Goal: Transaction & Acquisition: Purchase product/service

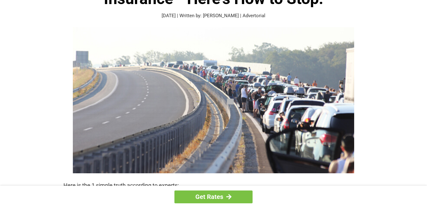
scroll to position [76, 0]
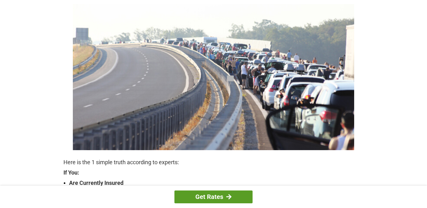
click at [209, 195] on link "Get Rates" at bounding box center [214, 197] width 78 height 13
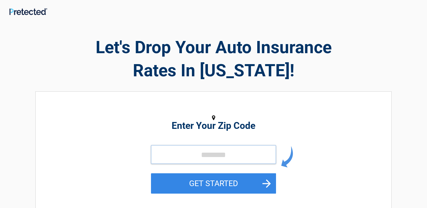
click at [203, 155] on input "tel" at bounding box center [213, 154] width 125 height 19
type input "*****"
click at [204, 186] on button "GET STARTED" at bounding box center [213, 183] width 125 height 20
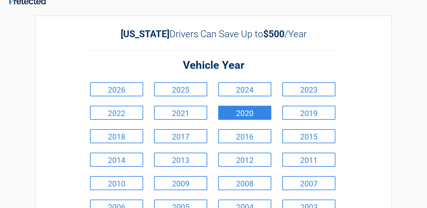
scroll to position [11, 0]
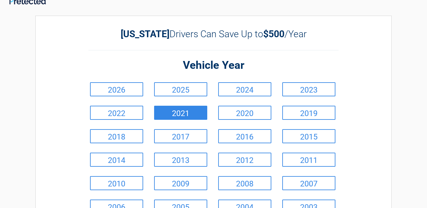
click at [170, 110] on link "2021" at bounding box center [180, 113] width 53 height 14
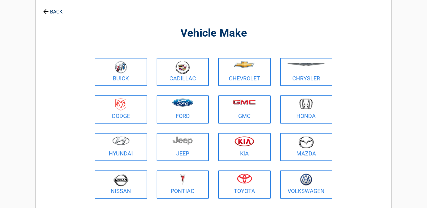
scroll to position [33, 0]
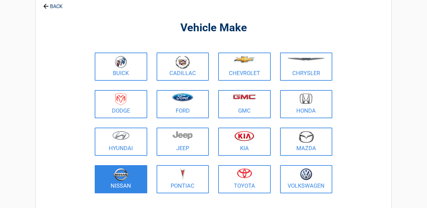
click at [119, 185] on link "Nissan" at bounding box center [121, 179] width 53 height 28
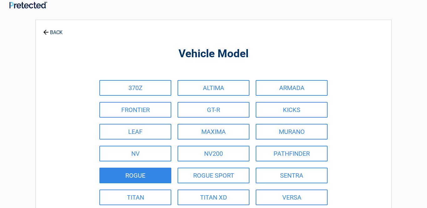
scroll to position [0, 0]
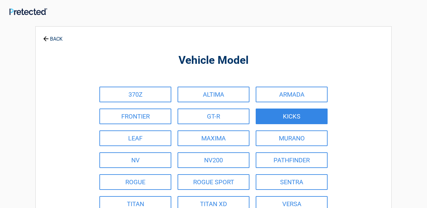
click at [282, 122] on link "KICKS" at bounding box center [292, 117] width 72 height 16
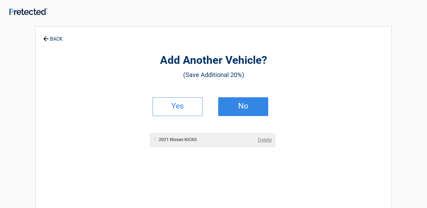
click at [234, 109] on link "No" at bounding box center [243, 106] width 50 height 19
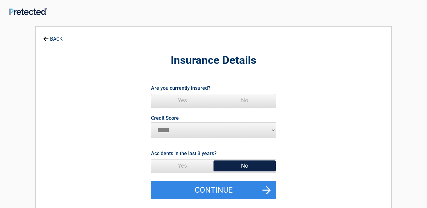
click at [181, 100] on span "Yes" at bounding box center [182, 100] width 62 height 13
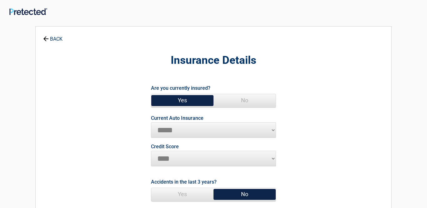
click at [171, 154] on select "********* **** ******* ****" at bounding box center [213, 159] width 125 height 16
select select "*********"
click at [151, 151] on select "********* **** ******* ****" at bounding box center [213, 159] width 125 height 16
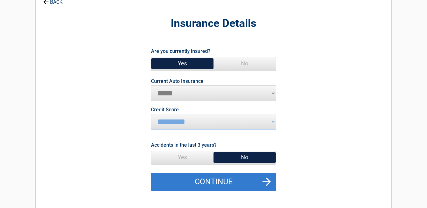
click at [188, 181] on button "Continue" at bounding box center [213, 182] width 125 height 18
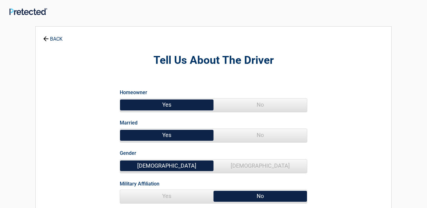
scroll to position [0, 0]
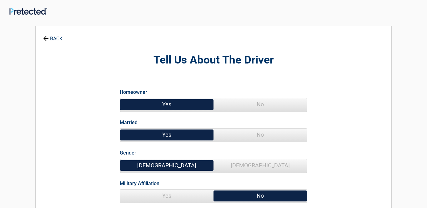
click at [253, 135] on span "No" at bounding box center [261, 135] width 94 height 13
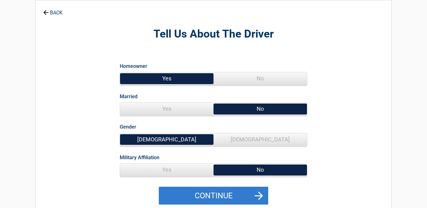
scroll to position [27, 0]
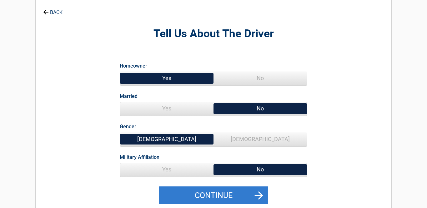
click at [207, 191] on button "Continue" at bounding box center [213, 195] width 109 height 18
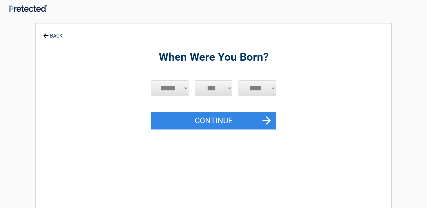
scroll to position [0, 0]
